Goal: Task Accomplishment & Management: Manage account settings

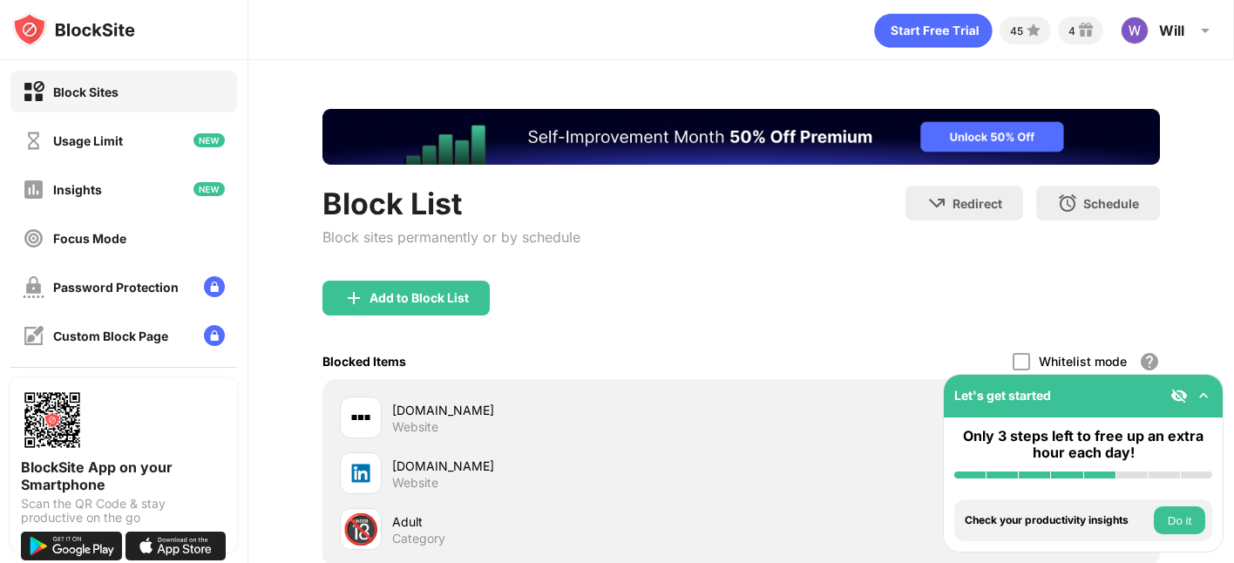
click at [1172, 520] on button "Do it" at bounding box center [1179, 520] width 51 height 28
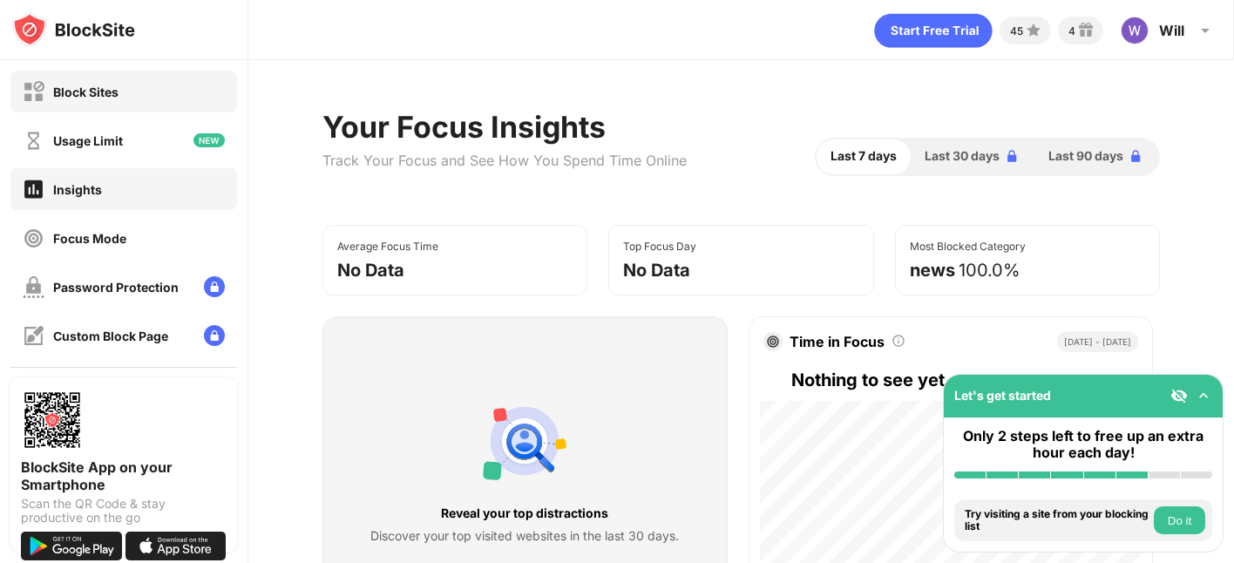
click at [82, 104] on div "Block Sites" at bounding box center [123, 92] width 227 height 42
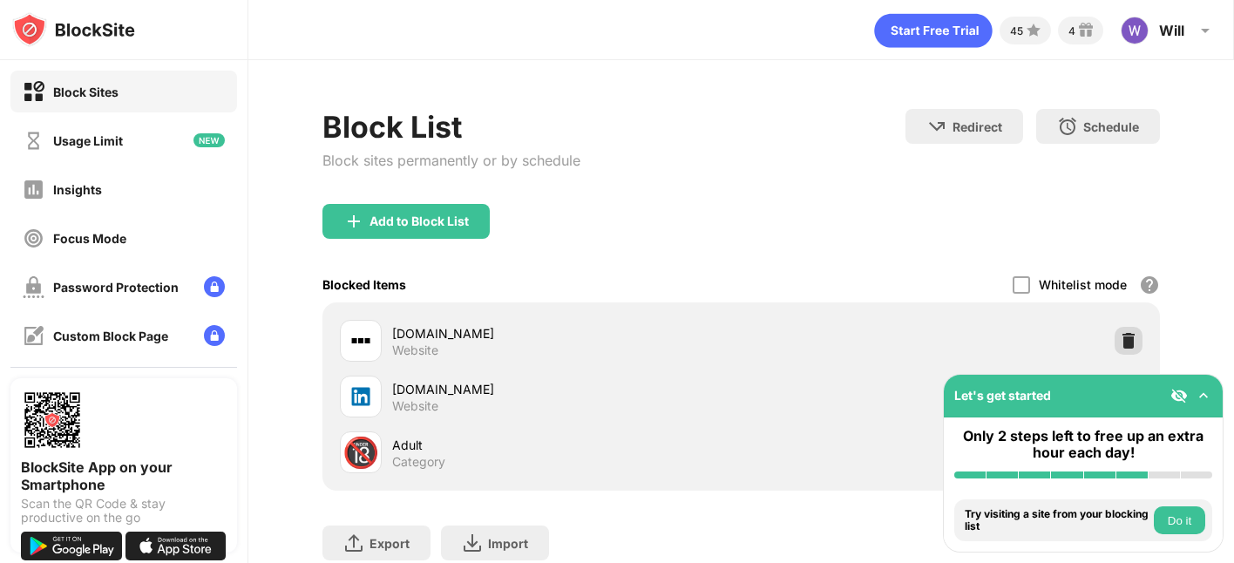
click at [1132, 343] on img at bounding box center [1128, 340] width 17 height 17
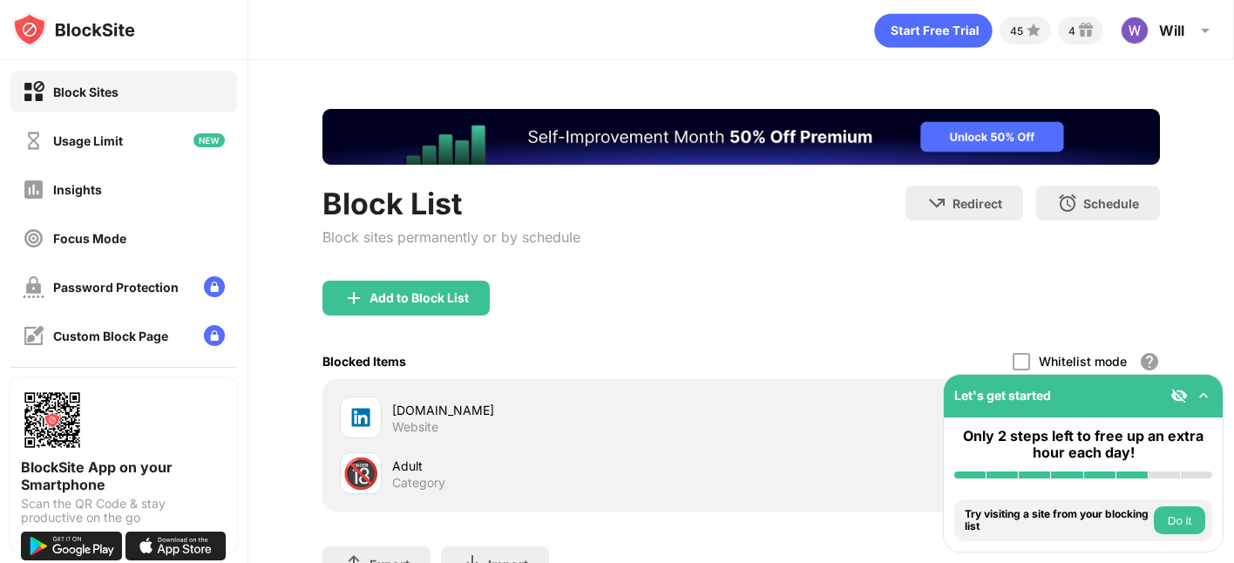
click at [1164, 514] on button "Do it" at bounding box center [1179, 520] width 51 height 28
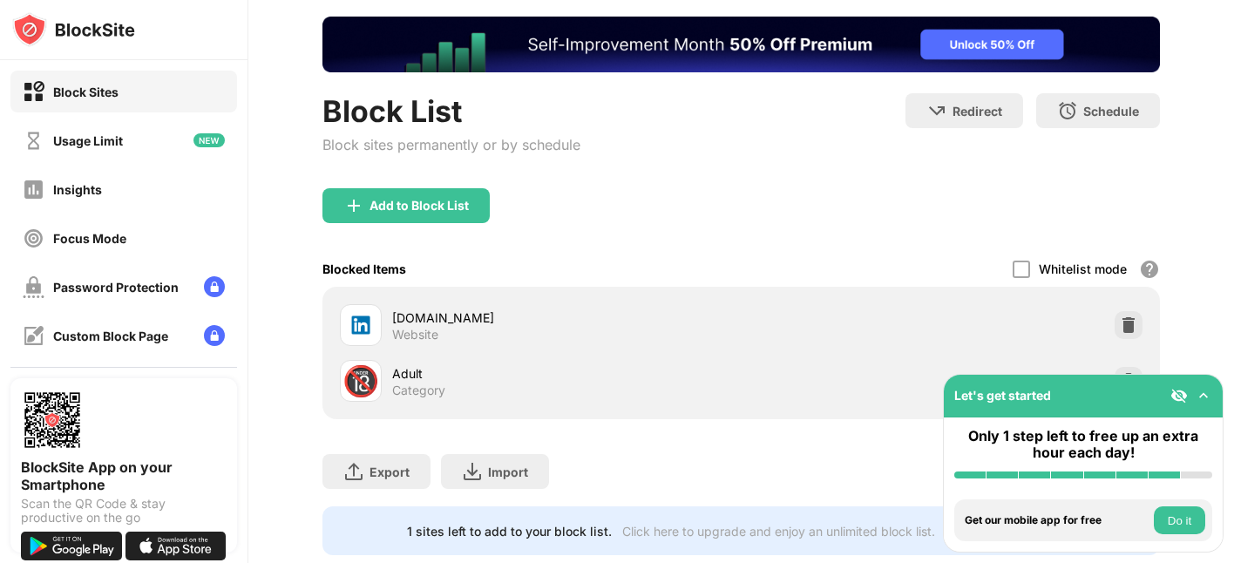
scroll to position [132, 0]
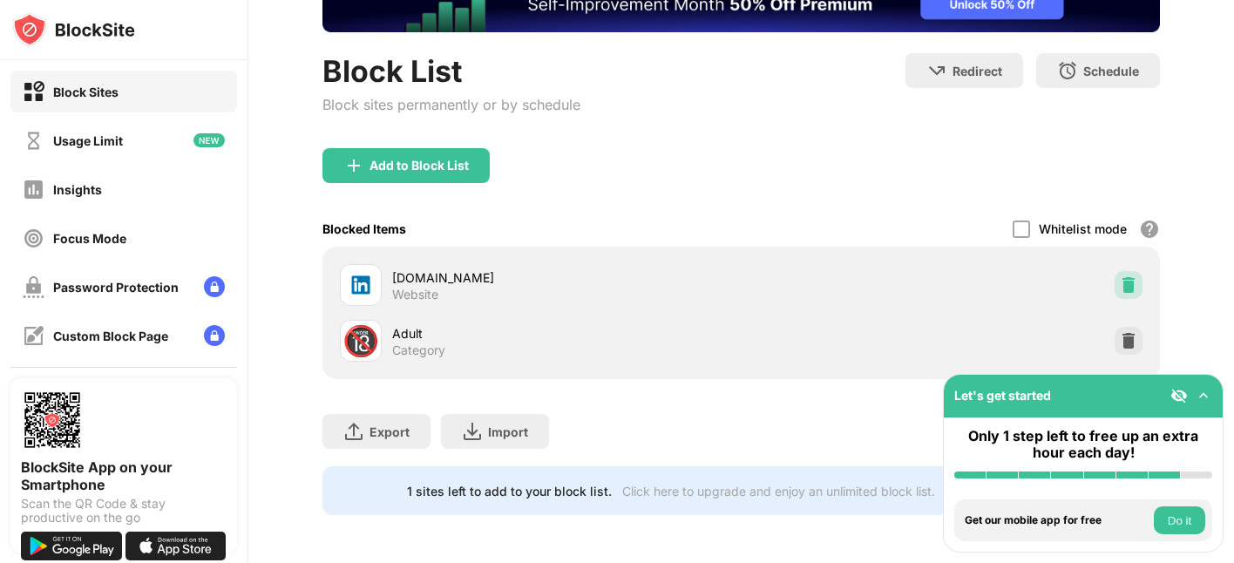
click at [1122, 283] on img at bounding box center [1128, 284] width 17 height 17
